Goal: Task Accomplishment & Management: Manage account settings

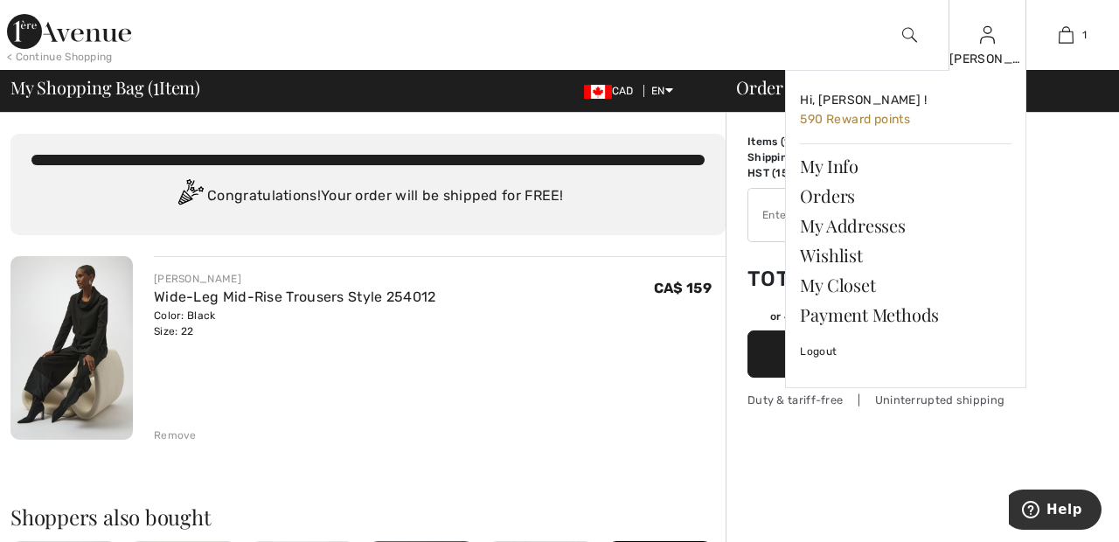
click at [986, 43] on img at bounding box center [987, 34] width 15 height 21
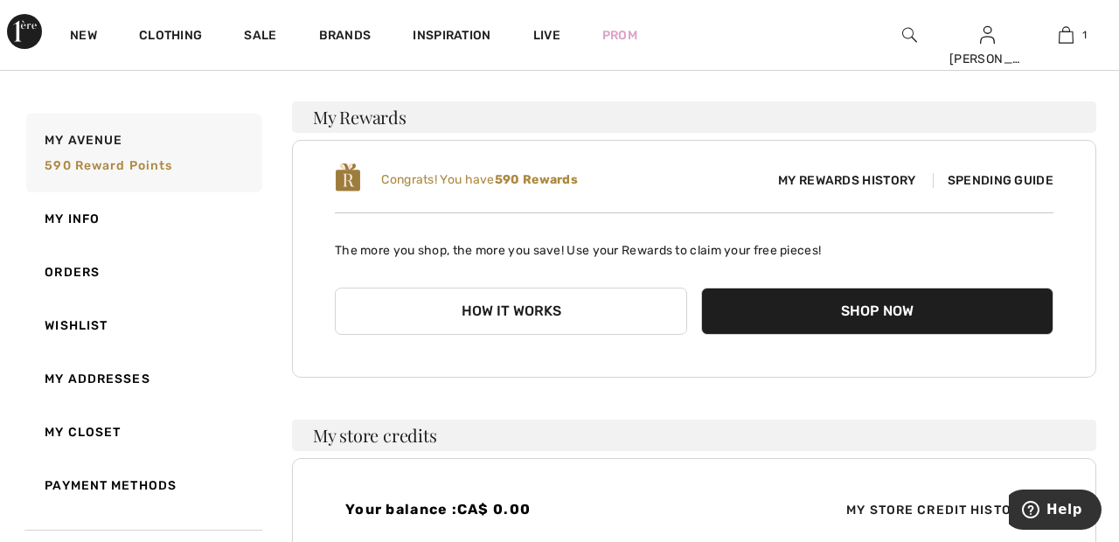
scroll to position [114, 0]
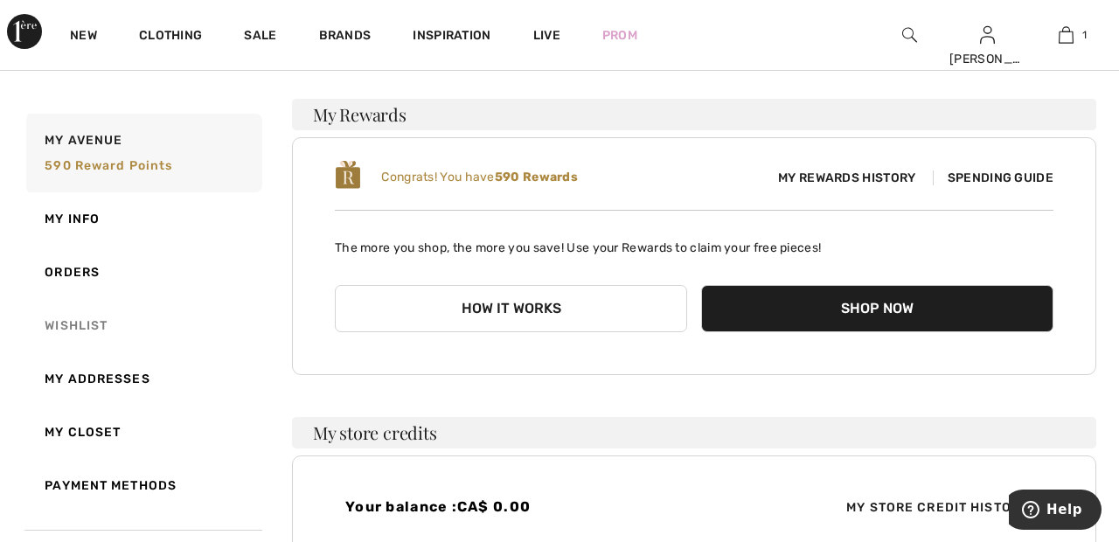
click at [82, 332] on link "Wishlist" at bounding box center [143, 325] width 240 height 53
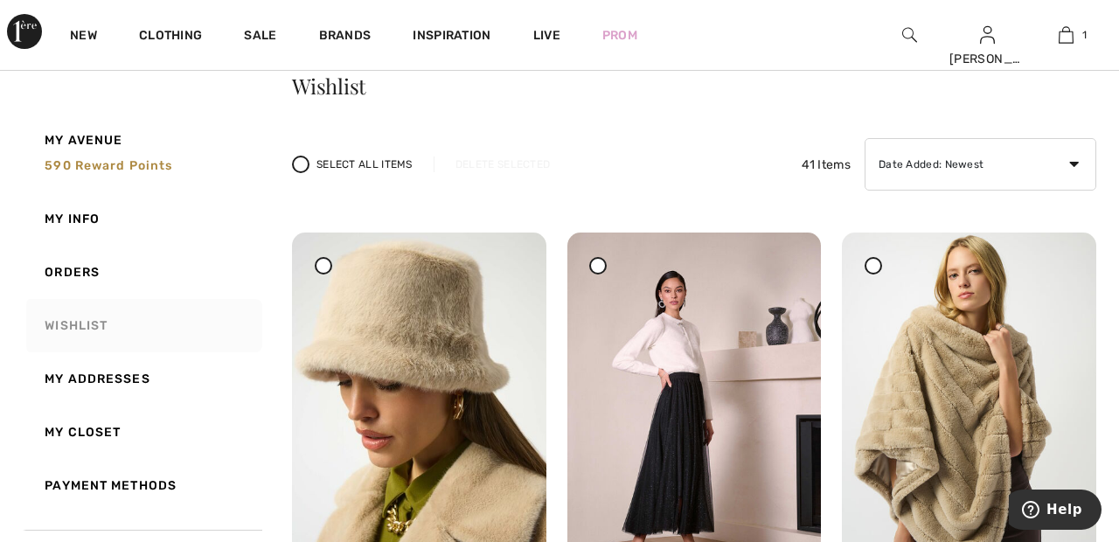
scroll to position [0, 0]
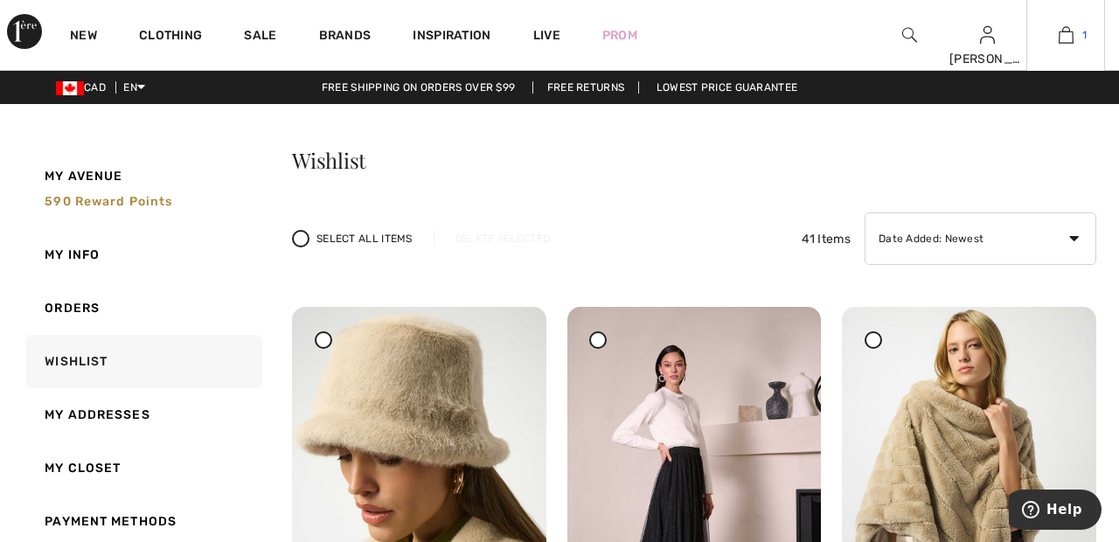
click at [1084, 35] on span "1" at bounding box center [1085, 35] width 4 height 16
